Goal: Information Seeking & Learning: Find contact information

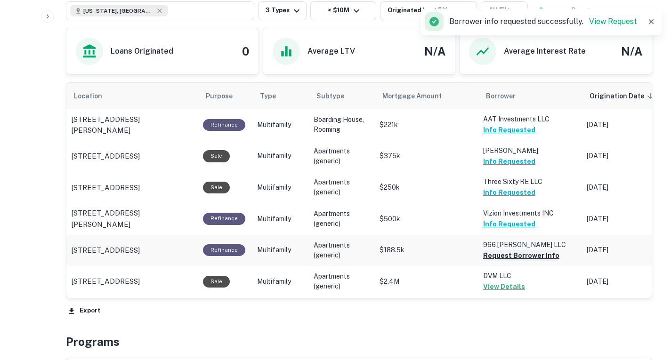
click at [516, 254] on button "Request Borrower Info" at bounding box center [521, 255] width 76 height 11
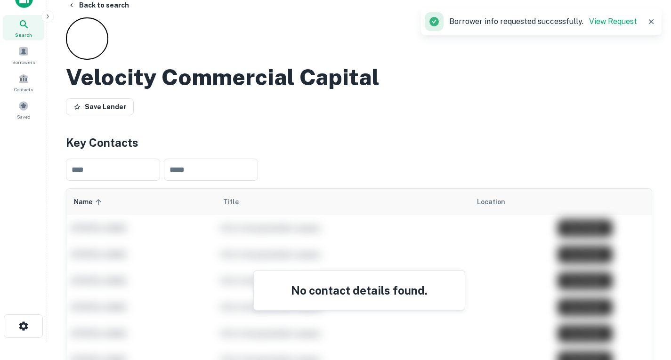
scroll to position [5, 0]
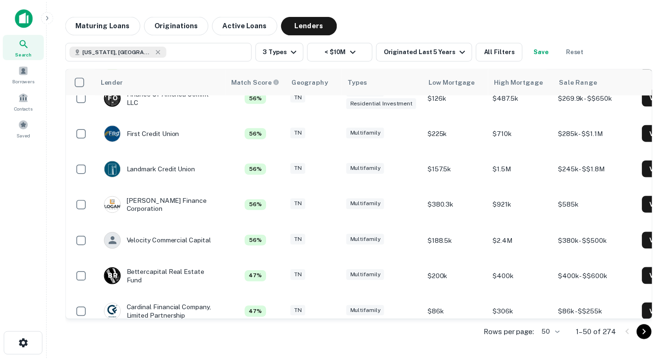
scroll to position [767, 0]
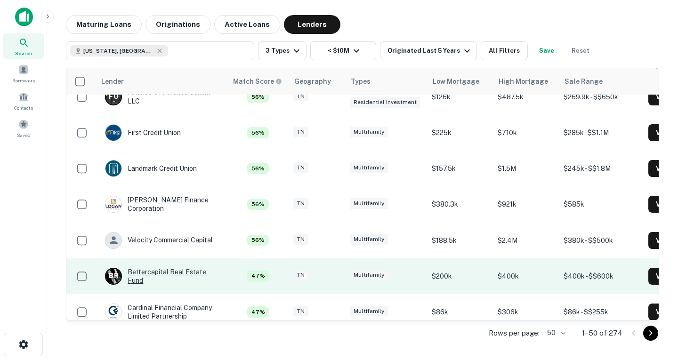
click at [181, 276] on div "B R Bettercapital Real Estate Fund" at bounding box center [161, 276] width 113 height 17
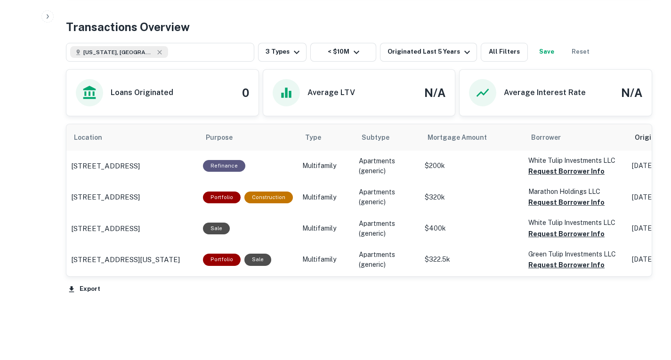
scroll to position [381, 0]
click at [555, 177] on button "Request Borrower Info" at bounding box center [566, 170] width 76 height 11
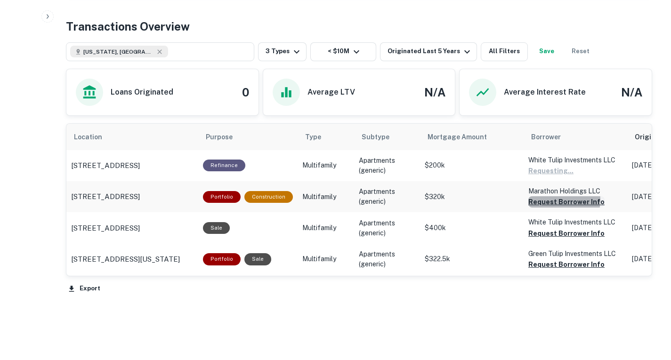
click at [553, 208] on button "Request Borrower Info" at bounding box center [566, 201] width 76 height 11
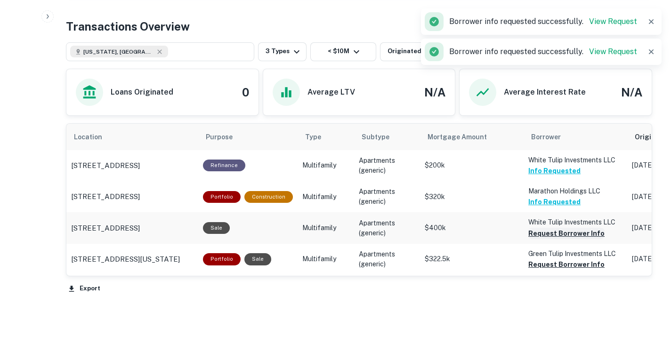
click at [552, 239] on button "Request Borrower Info" at bounding box center [566, 233] width 76 height 11
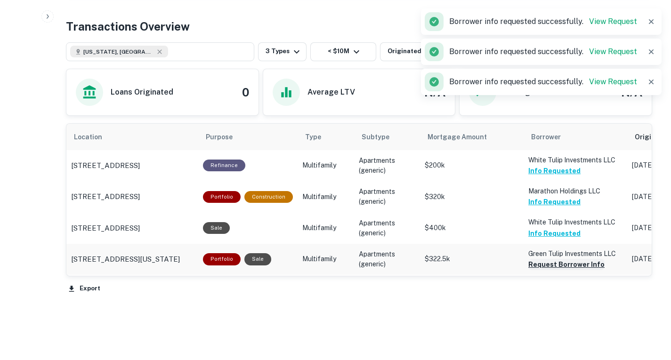
click at [554, 270] on button "Request Borrower Info" at bounding box center [566, 264] width 76 height 11
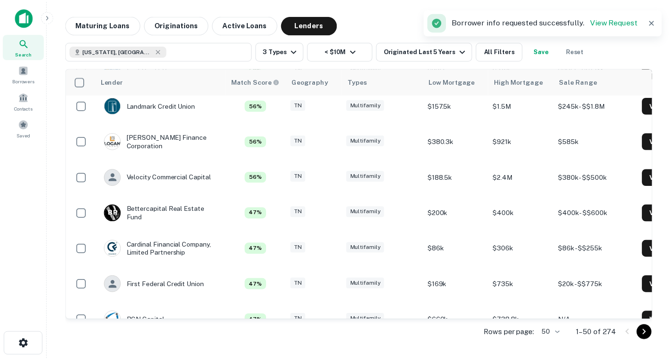
scroll to position [831, 0]
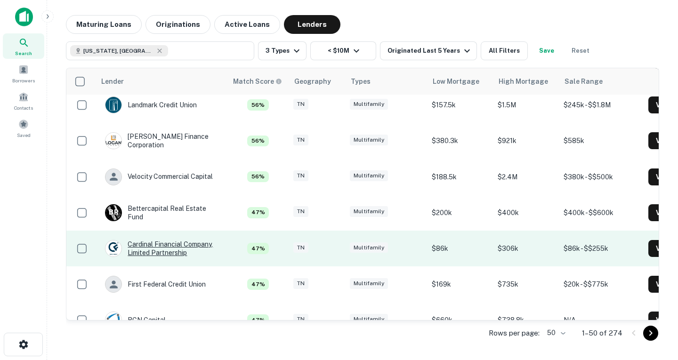
click at [175, 252] on div "Cardinal Financial Company, Limited Partnership" at bounding box center [161, 248] width 113 height 17
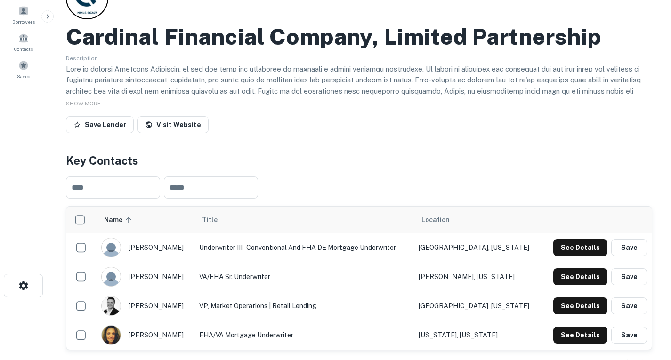
scroll to position [37, 0]
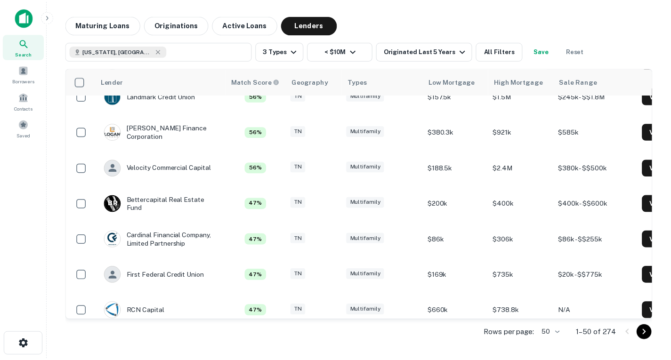
scroll to position [840, 0]
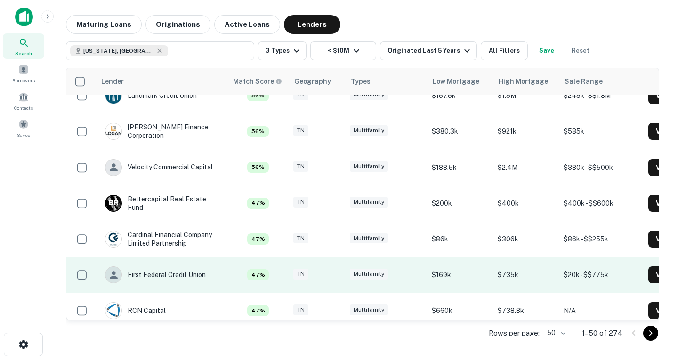
click at [176, 278] on div "First Federal Credit Union" at bounding box center [155, 274] width 101 height 17
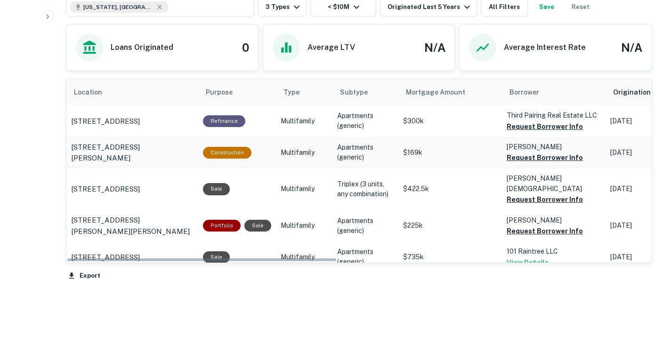
scroll to position [360, 0]
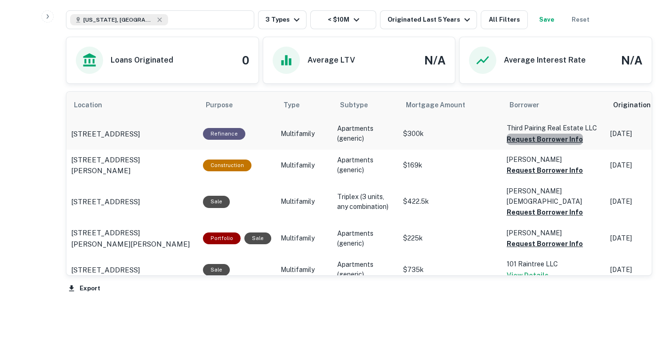
click at [542, 145] on button "Request Borrower Info" at bounding box center [545, 139] width 76 height 11
click at [555, 176] on button "Request Borrower Info" at bounding box center [545, 170] width 76 height 11
click at [557, 218] on button "Request Borrower Info" at bounding box center [545, 212] width 76 height 11
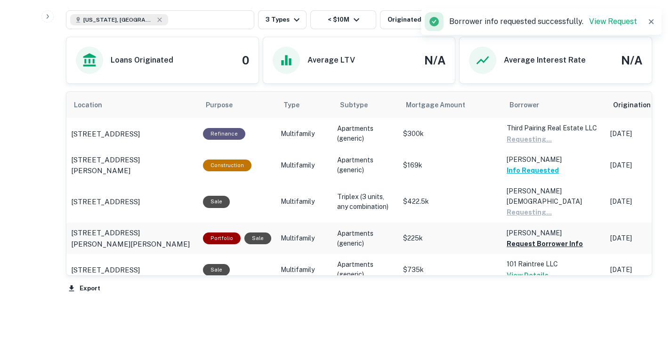
click at [554, 254] on td "[PERSON_NAME] Request Borrower Info" at bounding box center [554, 239] width 104 height 32
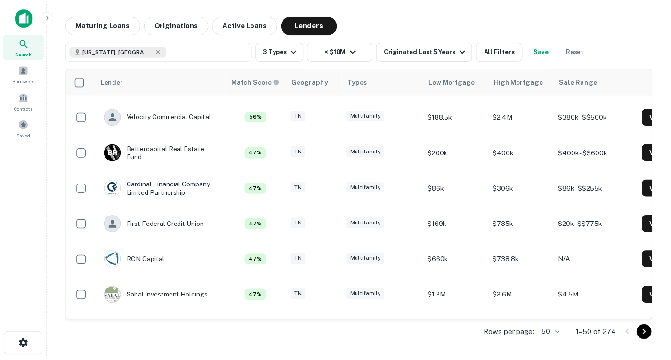
scroll to position [893, 0]
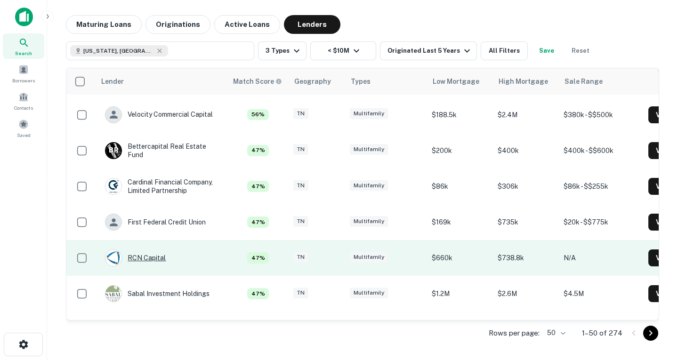
click at [144, 257] on div "RCN Capital" at bounding box center [135, 258] width 61 height 17
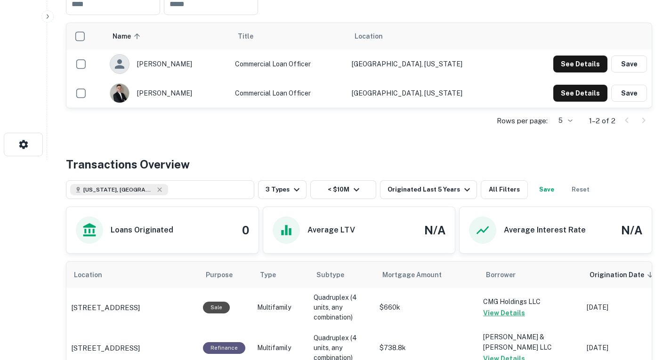
scroll to position [176, 0]
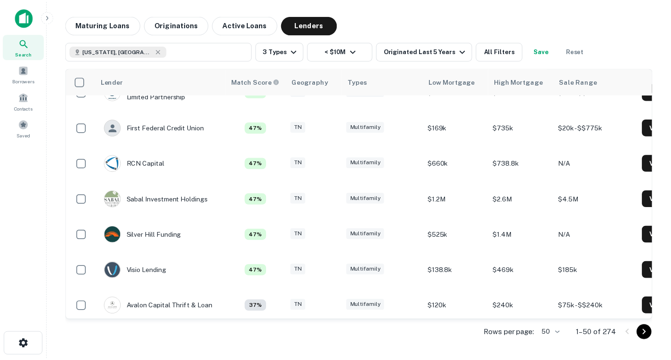
scroll to position [989, 0]
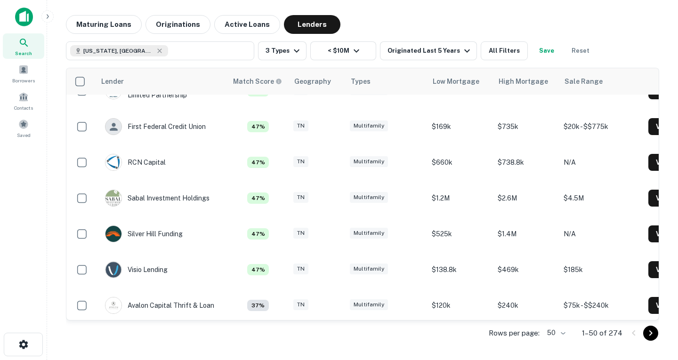
click at [155, 200] on div "Sabal Investment Holdings" at bounding box center [157, 198] width 105 height 17
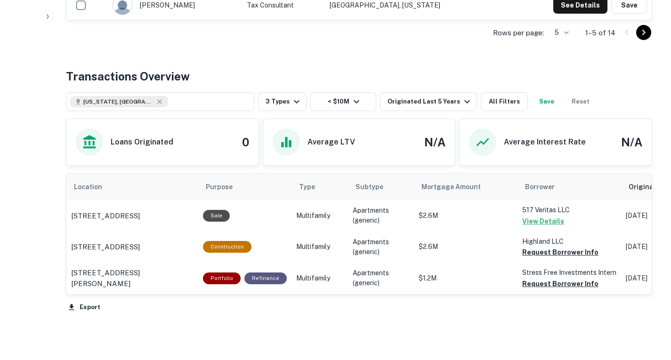
scroll to position [388, 0]
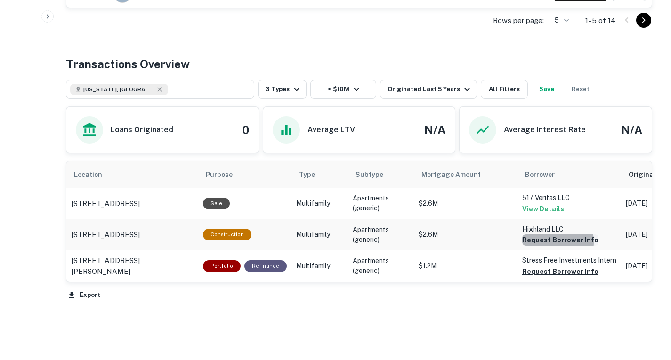
click at [542, 246] on button "Request Borrower Info" at bounding box center [560, 239] width 76 height 11
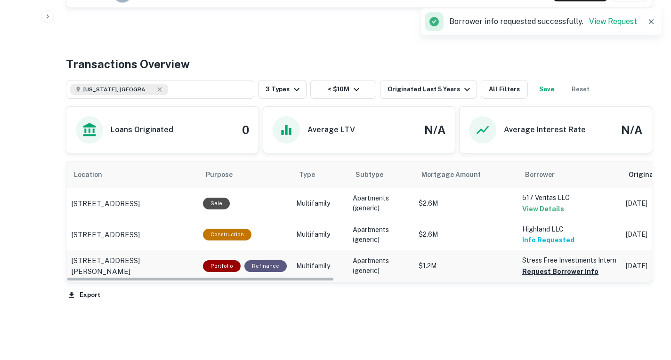
click at [552, 277] on button "Request Borrower Info" at bounding box center [560, 271] width 76 height 11
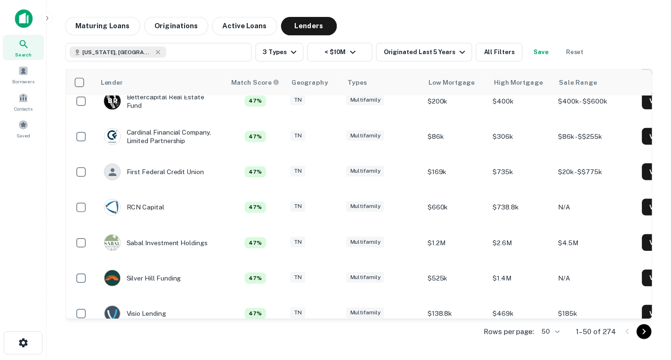
scroll to position [943, 0]
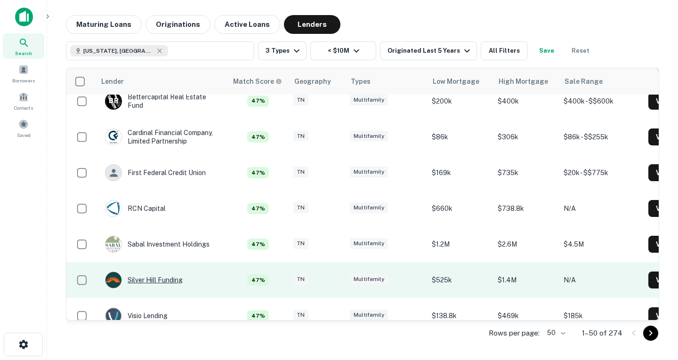
click at [166, 278] on div "Silver Hill Funding" at bounding box center [144, 280] width 78 height 17
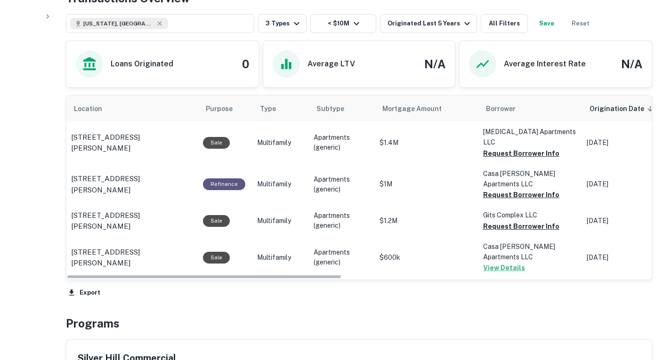
scroll to position [462, 0]
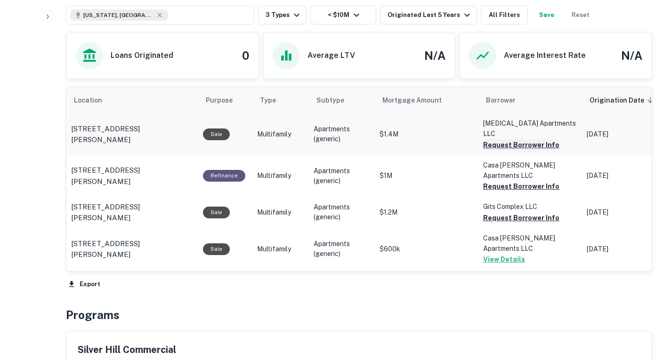
click at [515, 151] on button "Request Borrower Info" at bounding box center [521, 144] width 76 height 11
click at [518, 192] on button "Request Borrower Info" at bounding box center [521, 186] width 76 height 11
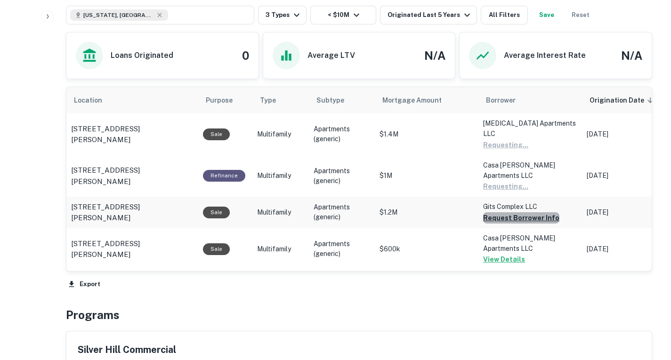
click at [521, 224] on button "Request Borrower Info" at bounding box center [521, 217] width 76 height 11
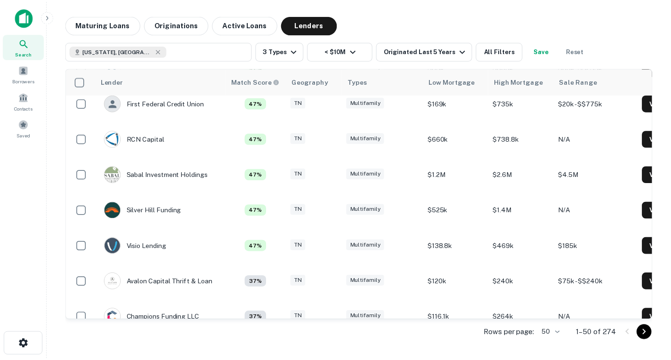
scroll to position [1012, 0]
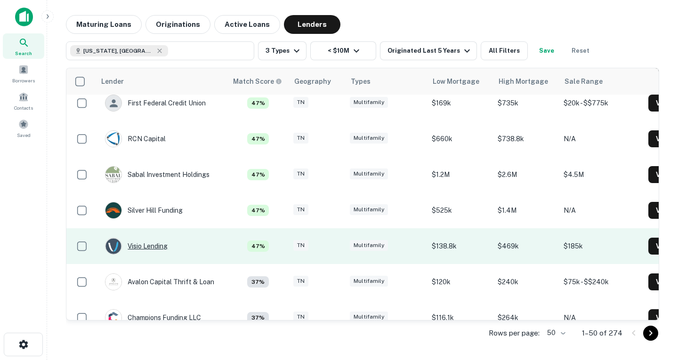
click at [155, 246] on div "Visio Lending" at bounding box center [136, 246] width 63 height 17
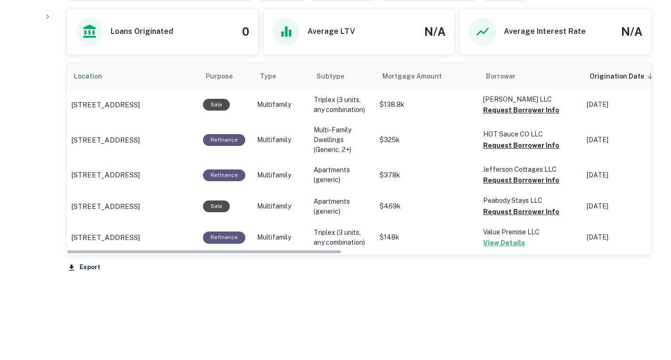
scroll to position [474, 0]
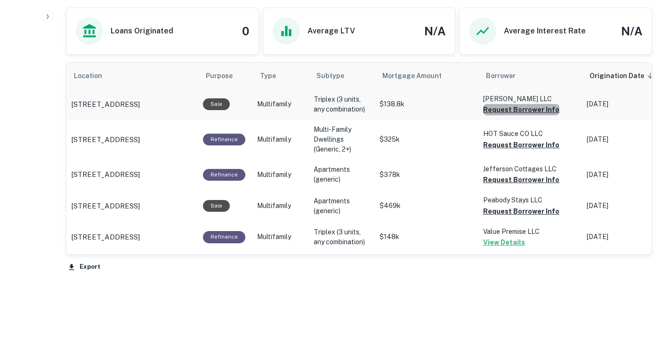
click at [520, 115] on button "Request Borrower Info" at bounding box center [521, 109] width 76 height 11
click at [524, 151] on button "Request Borrower Info" at bounding box center [521, 144] width 76 height 11
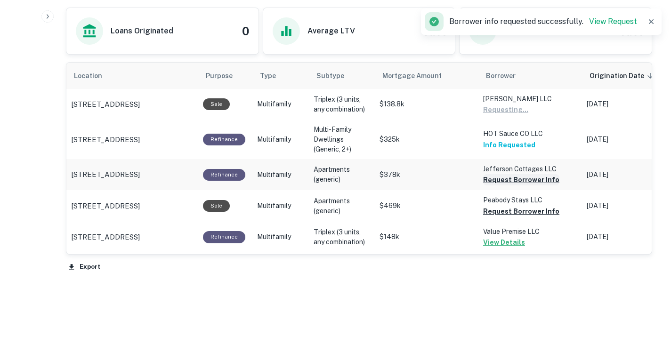
click at [529, 186] on button "Request Borrower Info" at bounding box center [521, 179] width 76 height 11
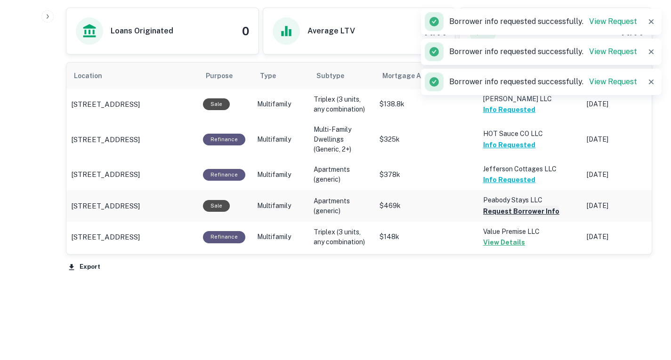
click at [537, 217] on button "Request Borrower Info" at bounding box center [521, 211] width 76 height 11
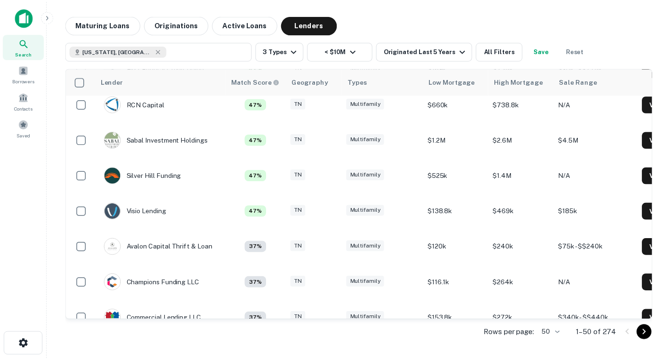
scroll to position [1048, 0]
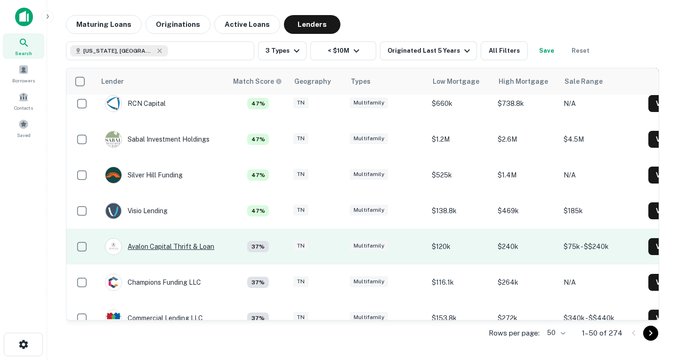
click at [173, 248] on div "Avalon Capital Thrift & Loan" at bounding box center [159, 246] width 109 height 17
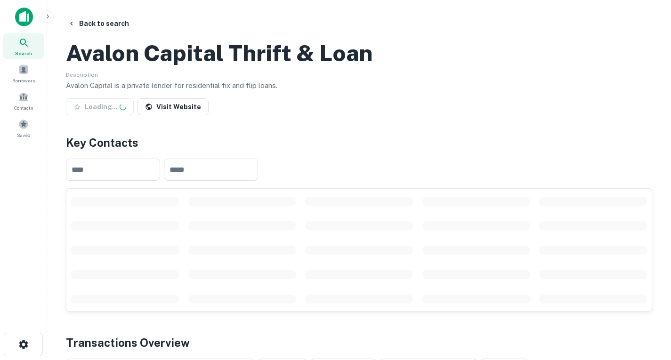
click at [449, 206] on span "scrollable content" at bounding box center [476, 201] width 108 height 9
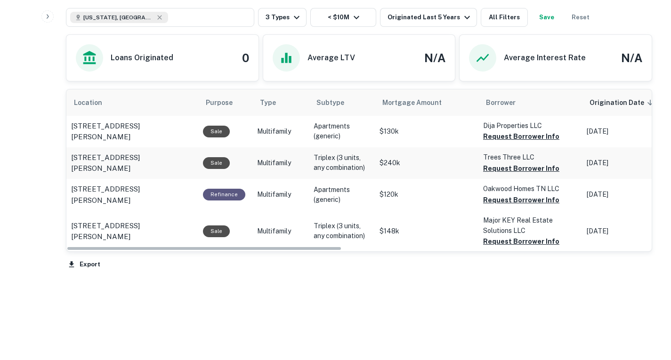
scroll to position [384, 0]
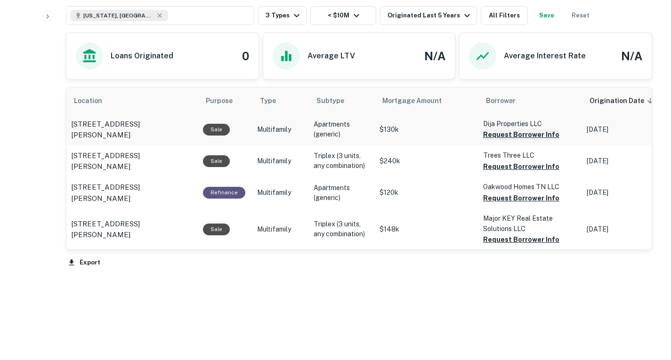
click at [513, 140] on button "Request Borrower Info" at bounding box center [521, 134] width 76 height 11
click at [515, 172] on button "Request Borrower Info" at bounding box center [521, 166] width 76 height 11
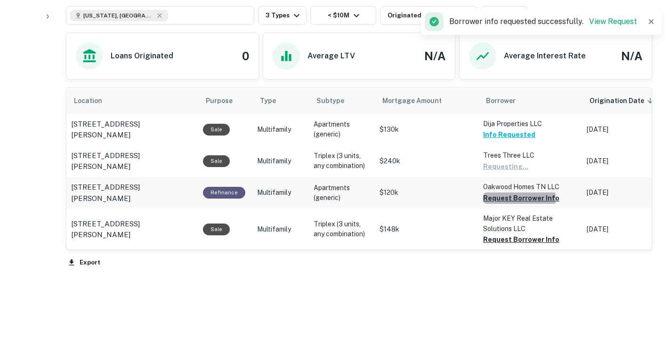
click at [518, 204] on button "Request Borrower Info" at bounding box center [521, 198] width 76 height 11
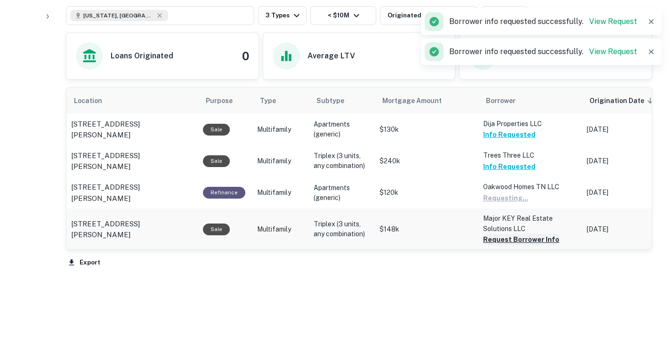
click at [518, 245] on button "Request Borrower Info" at bounding box center [521, 239] width 76 height 11
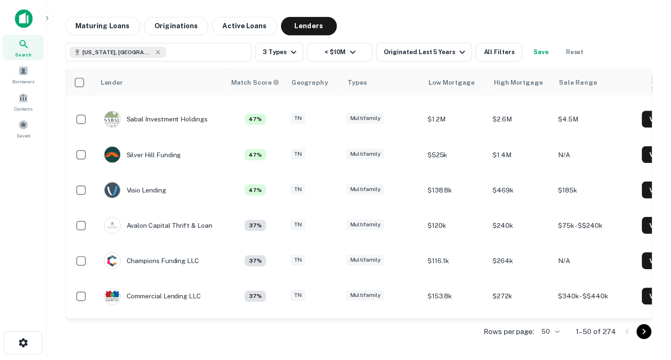
scroll to position [1069, 0]
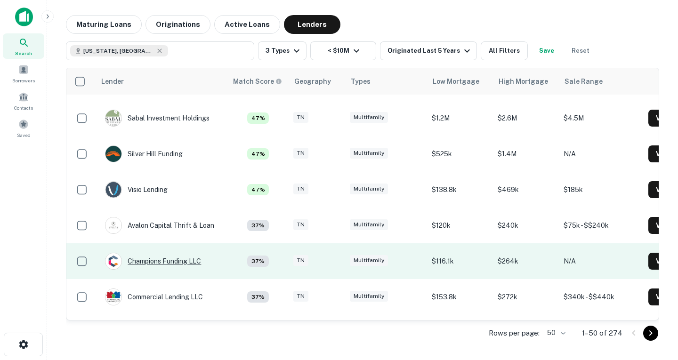
click at [176, 264] on div "Champions Funding LLC" at bounding box center [153, 261] width 96 height 17
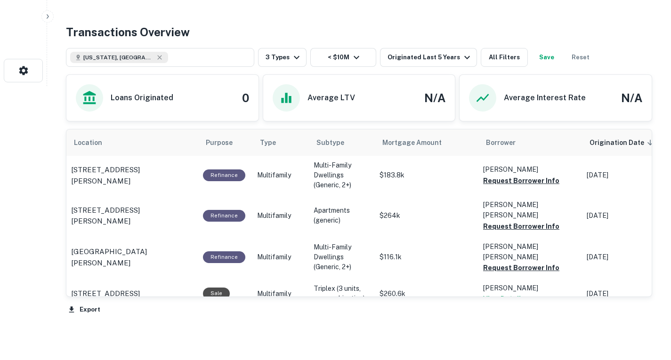
scroll to position [275, 0]
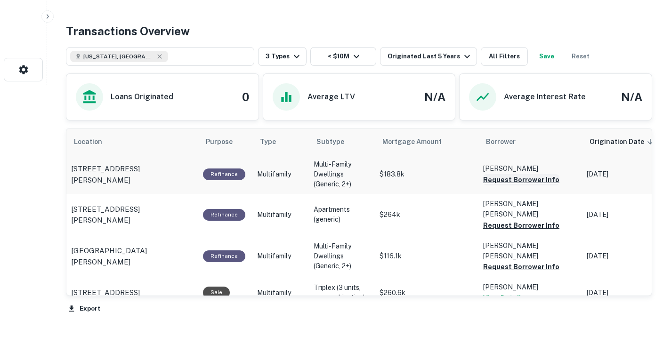
click at [533, 186] on button "Request Borrower Info" at bounding box center [521, 179] width 76 height 11
click at [541, 231] on button "Request Borrower Info" at bounding box center [521, 225] width 76 height 11
click at [537, 273] on button "Request Borrower Info" at bounding box center [521, 266] width 76 height 11
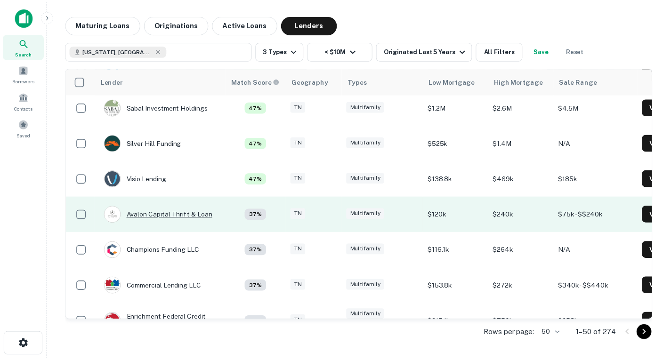
scroll to position [1085, 0]
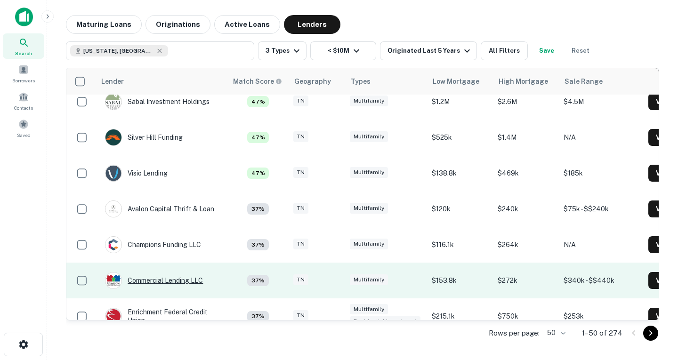
click at [177, 276] on div "Commercial Lending LLC" at bounding box center [154, 280] width 98 height 17
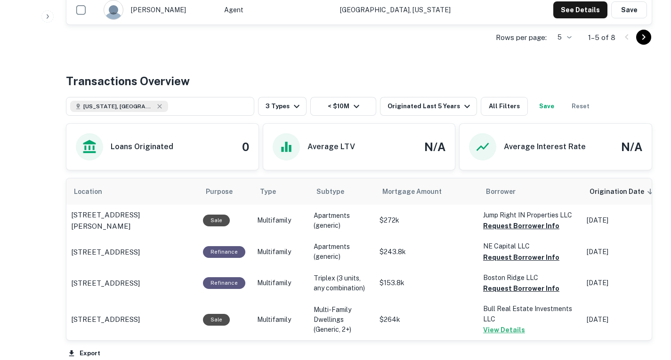
scroll to position [401, 0]
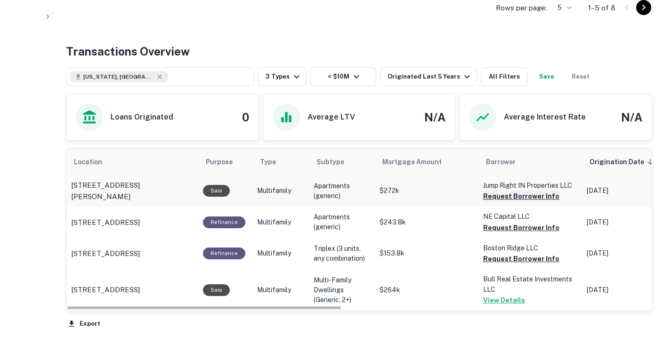
click at [528, 202] on button "Request Borrower Info" at bounding box center [521, 196] width 76 height 11
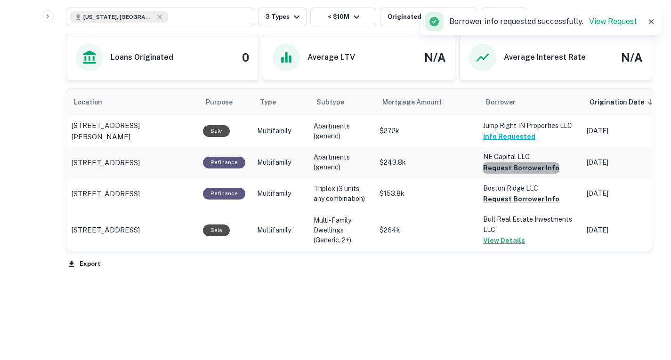
click at [522, 174] on button "Request Borrower Info" at bounding box center [521, 167] width 76 height 11
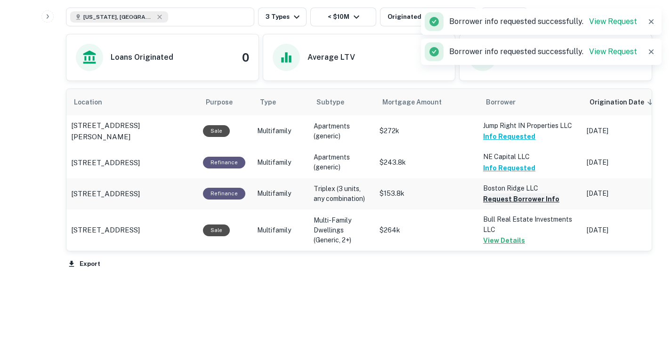
click at [529, 205] on button "Request Borrower Info" at bounding box center [521, 199] width 76 height 11
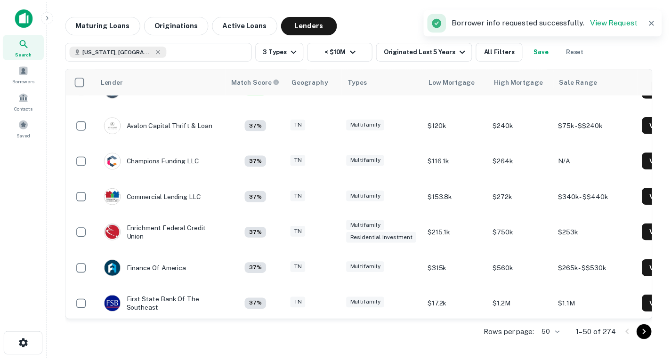
scroll to position [1168, 0]
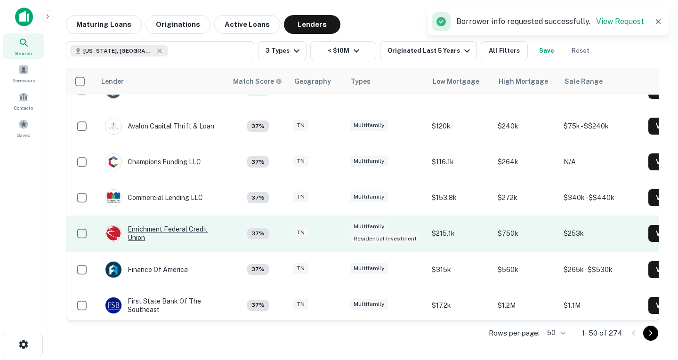
click at [154, 227] on div "Enrichment Federal Credit Union" at bounding box center [161, 233] width 113 height 17
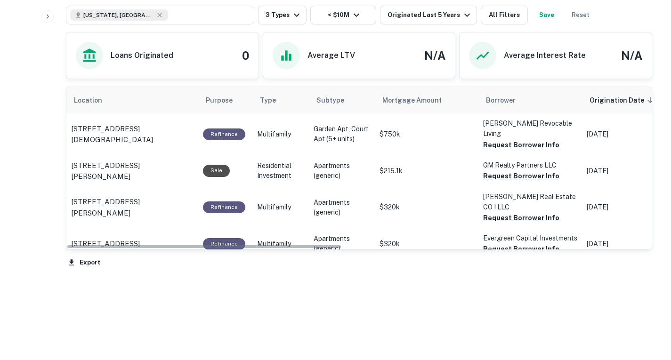
scroll to position [501, 0]
click at [503, 149] on button "Request Borrower Info" at bounding box center [521, 144] width 76 height 11
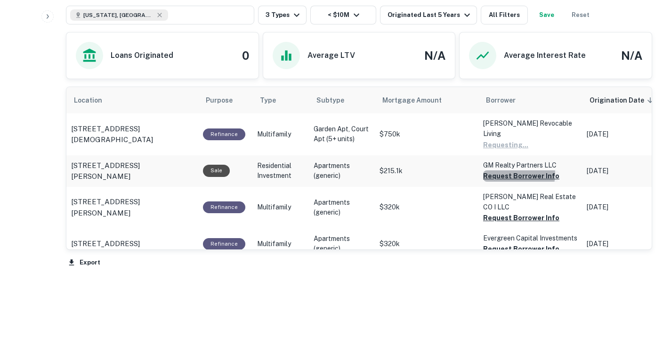
click at [509, 178] on button "Request Borrower Info" at bounding box center [521, 175] width 76 height 11
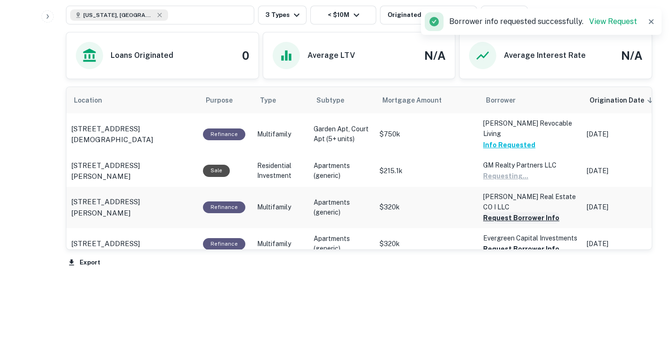
click at [512, 212] on button "Request Borrower Info" at bounding box center [521, 217] width 76 height 11
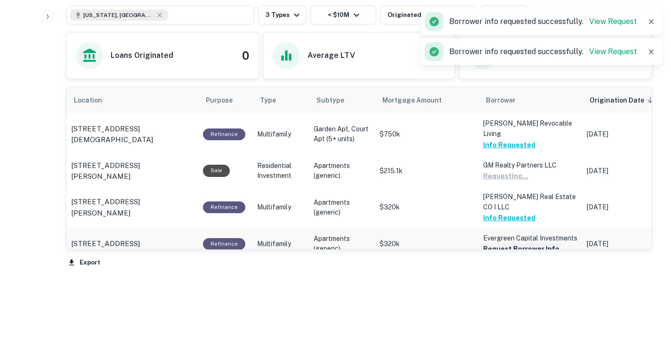
click at [490, 244] on button "Request Borrower Info" at bounding box center [521, 248] width 76 height 11
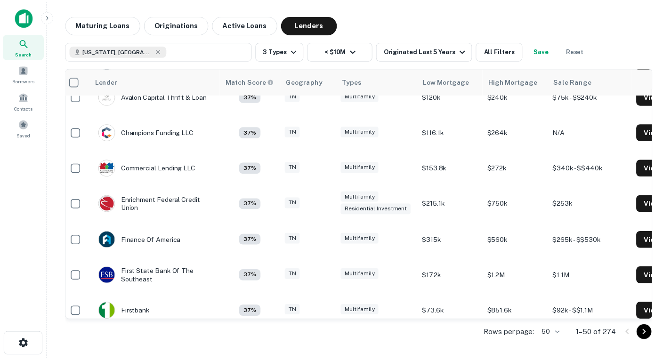
scroll to position [1198, 6]
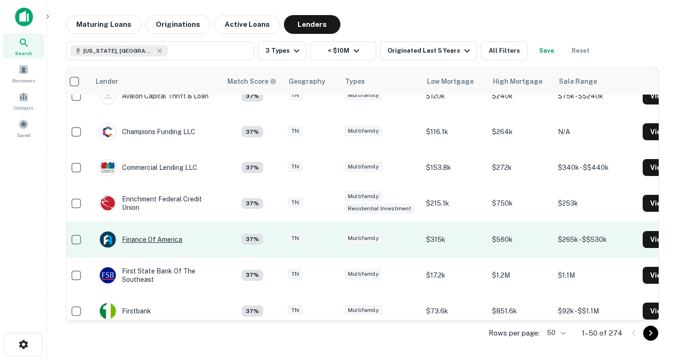
click at [165, 238] on div "Finance Of America" at bounding box center [140, 239] width 83 height 17
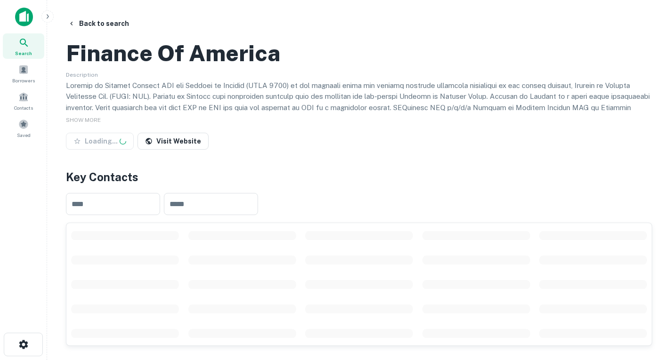
click at [470, 186] on h4 "Key Contacts" at bounding box center [359, 177] width 586 height 17
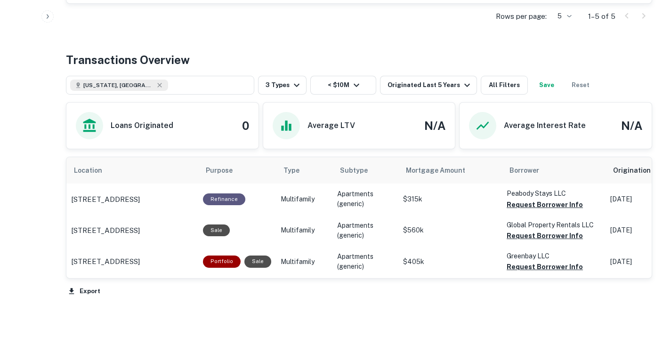
scroll to position [393, 0]
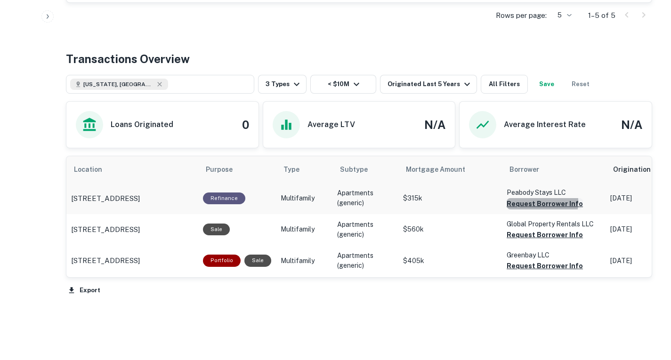
click at [516, 210] on button "Request Borrower Info" at bounding box center [545, 203] width 76 height 11
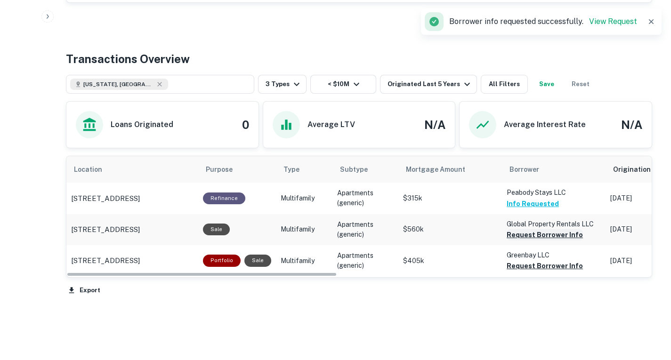
click at [532, 241] on button "Request Borrower Info" at bounding box center [545, 234] width 76 height 11
click at [535, 272] on button "Request Borrower Info" at bounding box center [545, 265] width 76 height 11
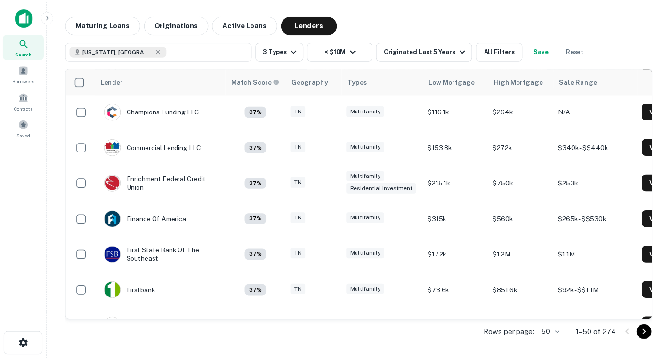
scroll to position [1220, 0]
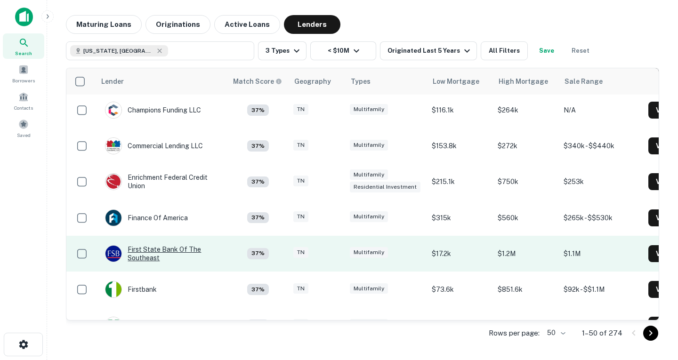
click at [170, 252] on div "First State Bank Of The Southeast" at bounding box center [161, 253] width 113 height 17
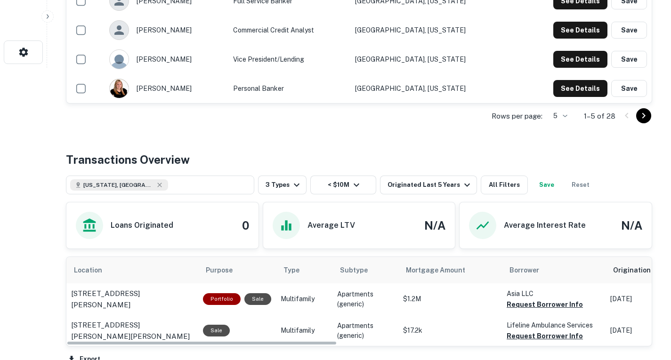
scroll to position [431, 0]
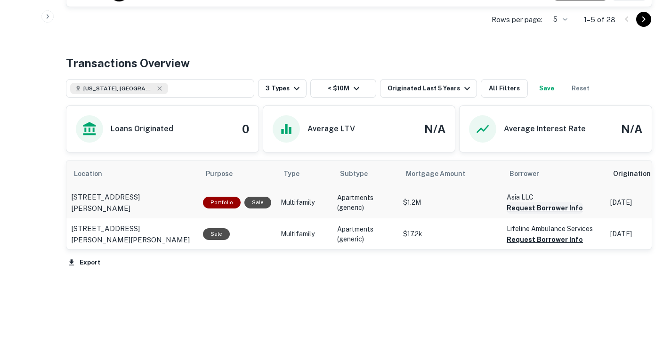
click at [515, 208] on button "Request Borrower Info" at bounding box center [545, 207] width 76 height 11
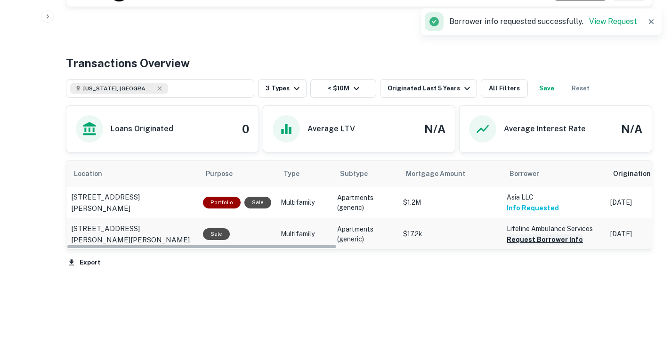
click at [538, 239] on button "Request Borrower Info" at bounding box center [545, 239] width 76 height 11
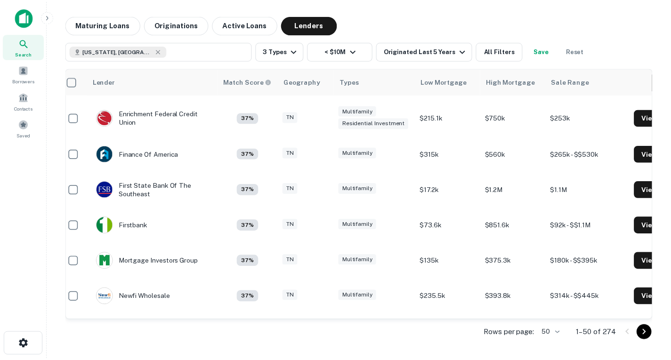
scroll to position [1284, 8]
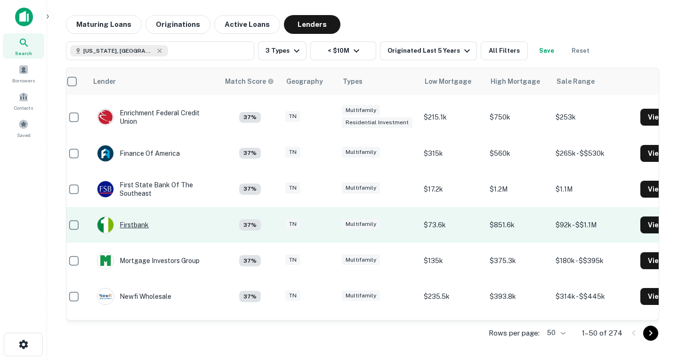
click at [135, 225] on div "Firstbank" at bounding box center [123, 225] width 52 height 17
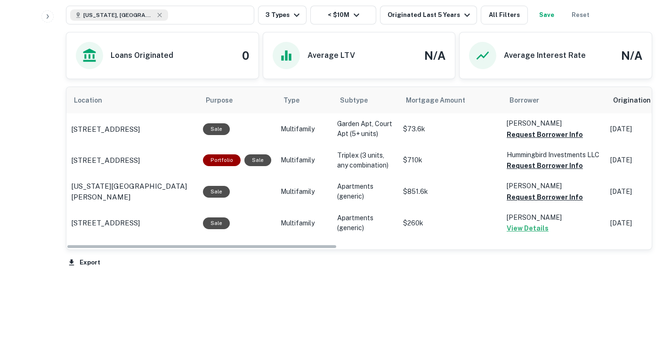
scroll to position [505, 0]
click at [534, 171] on button "Request Borrower Info" at bounding box center [545, 165] width 76 height 11
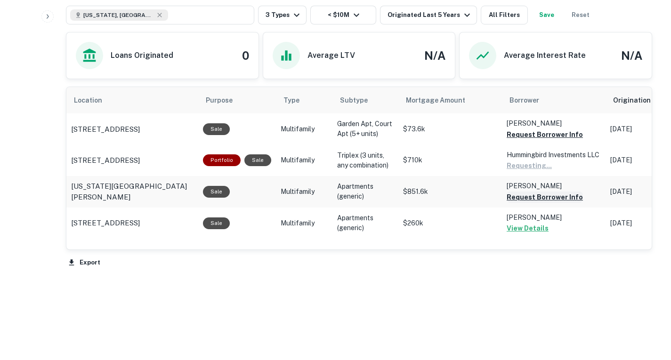
click at [541, 203] on button "Request Borrower Info" at bounding box center [545, 197] width 76 height 11
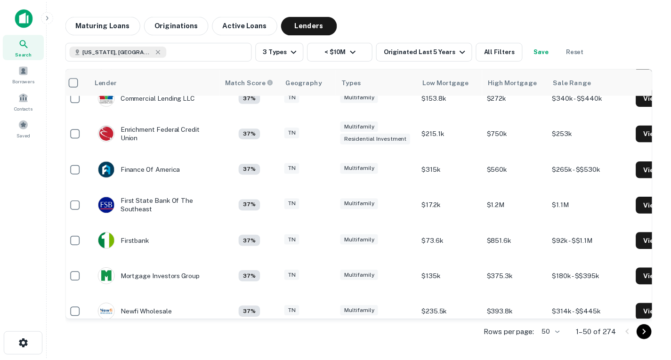
scroll to position [1269, 6]
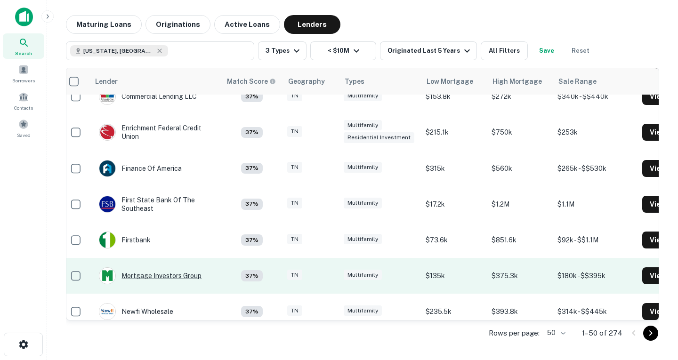
click at [178, 277] on div "Mortgage Investors Group" at bounding box center [150, 275] width 103 height 17
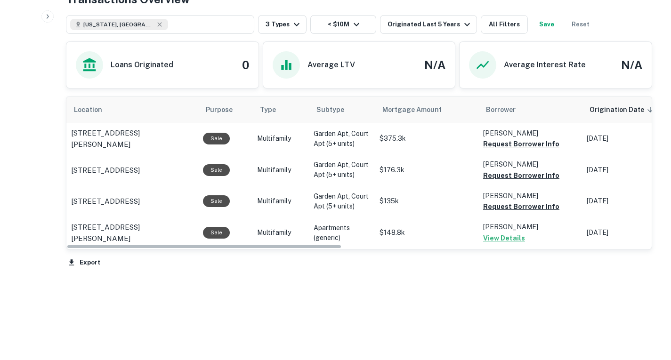
scroll to position [495, 0]
click at [523, 143] on button "Request Borrower Info" at bounding box center [521, 143] width 76 height 11
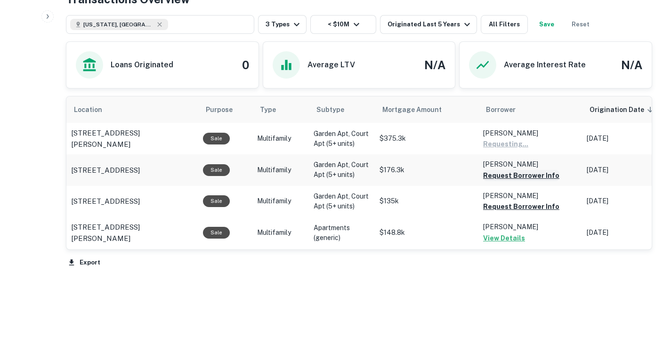
click at [525, 177] on button "Request Borrower Info" at bounding box center [521, 175] width 76 height 11
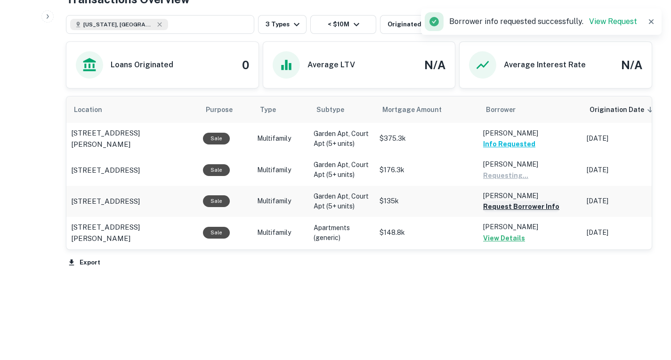
click at [529, 208] on button "Request Borrower Info" at bounding box center [521, 206] width 76 height 11
